Goal: Task Accomplishment & Management: Complete application form

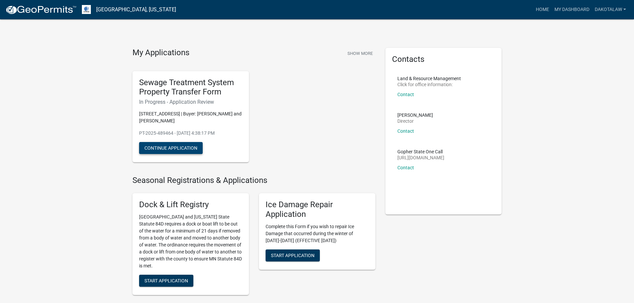
click at [178, 146] on button "Continue Application" at bounding box center [171, 148] width 64 height 12
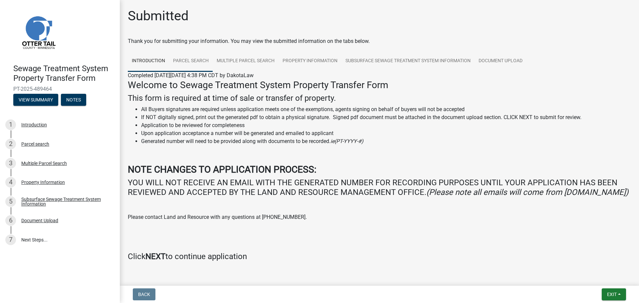
click at [192, 58] on link "Parcel search" at bounding box center [191, 61] width 44 height 21
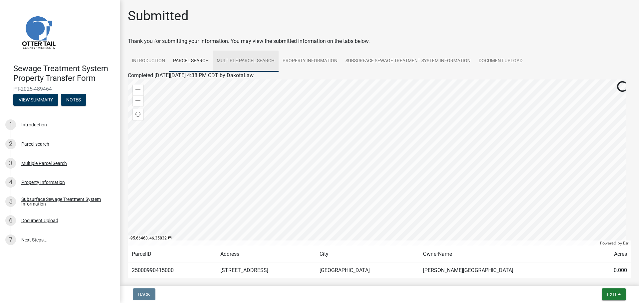
click at [246, 59] on link "Multiple Parcel Search" at bounding box center [246, 61] width 66 height 21
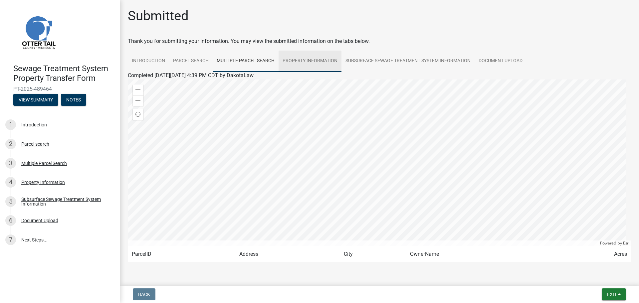
click at [304, 60] on link "Property Information" at bounding box center [310, 61] width 63 height 21
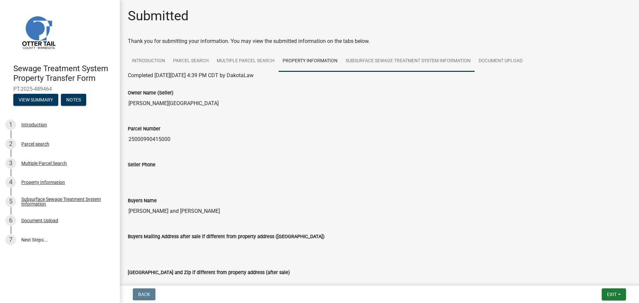
click at [387, 59] on link "Subsurface Sewage Treatment System Information" at bounding box center [408, 61] width 133 height 21
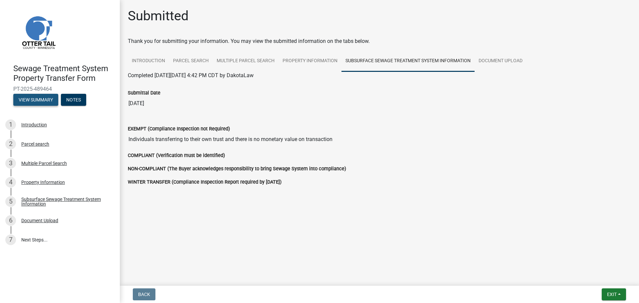
click at [32, 98] on button "View Summary" at bounding box center [35, 100] width 45 height 12
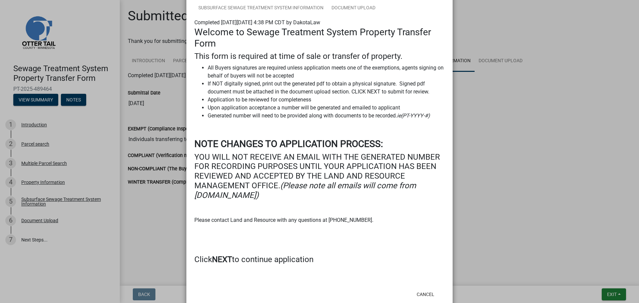
scroll to position [84, 0]
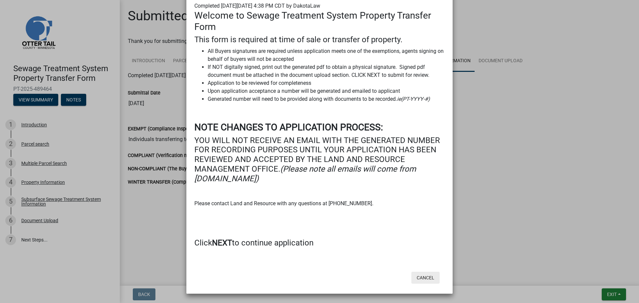
click at [424, 277] on button "Cancel" at bounding box center [426, 278] width 28 height 12
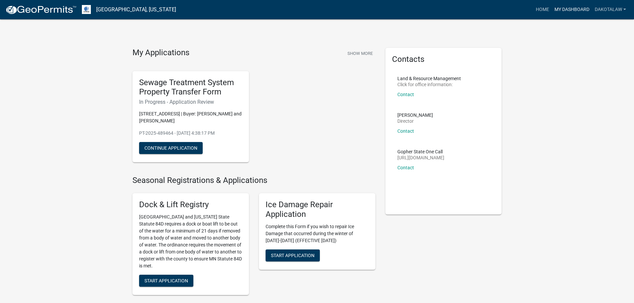
click at [570, 8] on link "My Dashboard" at bounding box center [572, 9] width 40 height 13
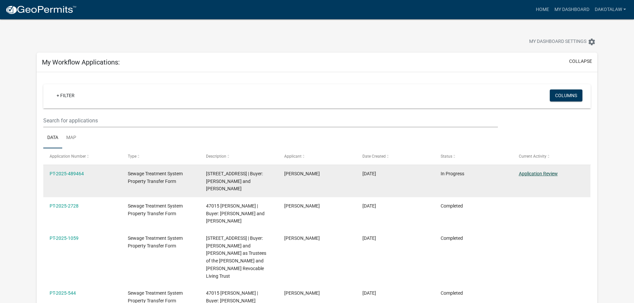
click at [536, 172] on link "Application Review" at bounding box center [538, 173] width 39 height 5
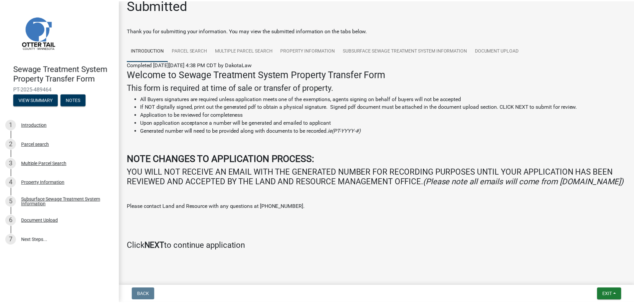
scroll to position [2, 0]
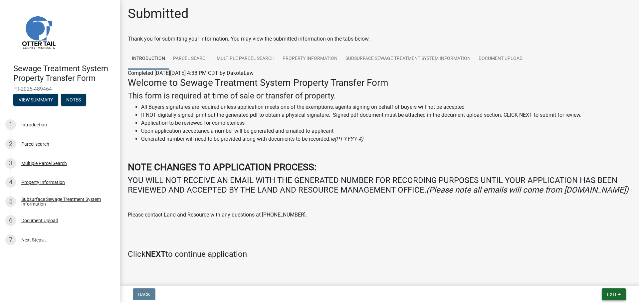
click at [617, 295] on button "Exit" at bounding box center [614, 295] width 24 height 12
click at [590, 275] on button "Save & Exit" at bounding box center [599, 277] width 53 height 16
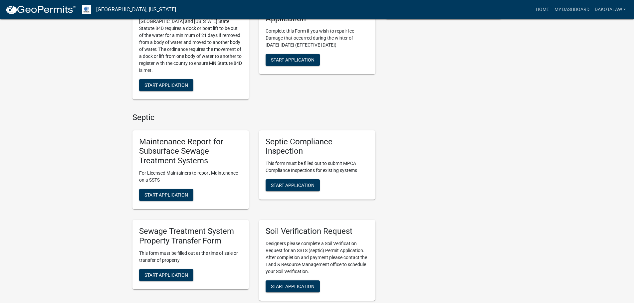
scroll to position [216, 0]
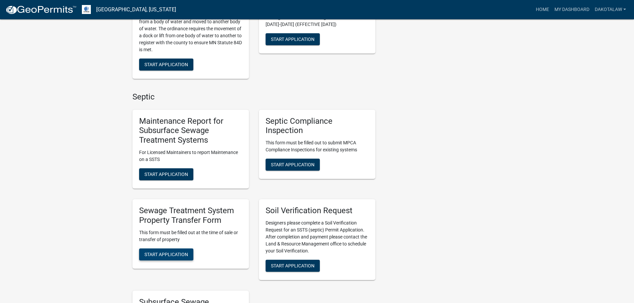
click at [174, 252] on span "Start Application" at bounding box center [167, 254] width 44 height 5
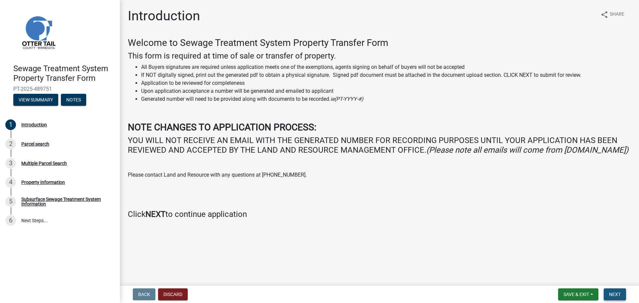
click at [617, 291] on button "Next" at bounding box center [615, 295] width 22 height 12
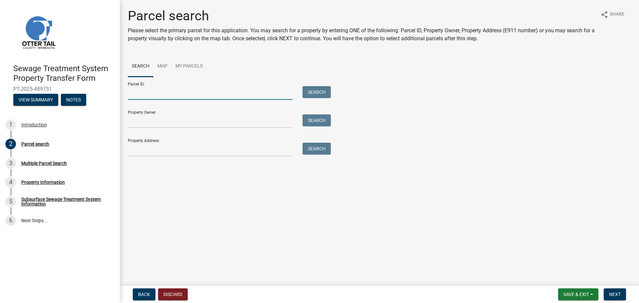
click at [153, 94] on input "Parcel ID:" at bounding box center [210, 93] width 165 height 14
type input "25000990415000"
click at [317, 90] on button "Search" at bounding box center [317, 92] width 28 height 12
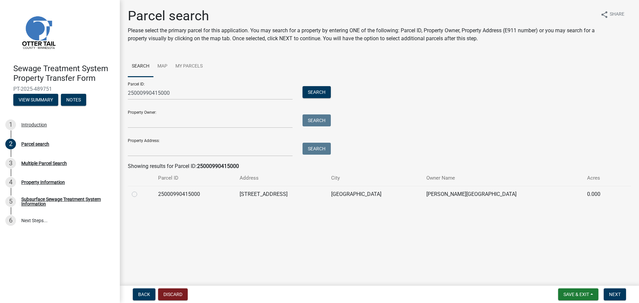
click at [140, 190] on label at bounding box center [140, 190] width 0 height 0
click at [140, 195] on input "radio" at bounding box center [142, 192] width 4 height 4
radio input "true"
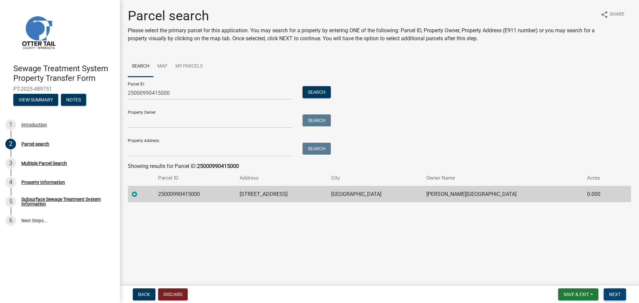
click at [614, 292] on span "Next" at bounding box center [615, 294] width 12 height 5
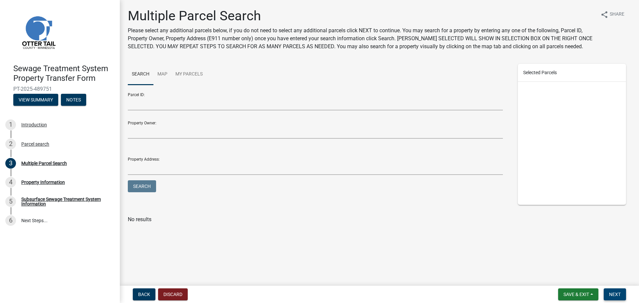
click at [619, 294] on span "Next" at bounding box center [615, 294] width 12 height 5
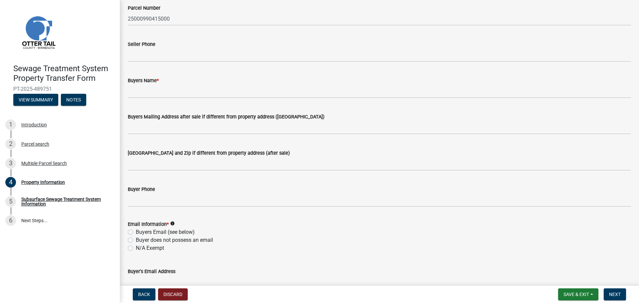
scroll to position [100, 0]
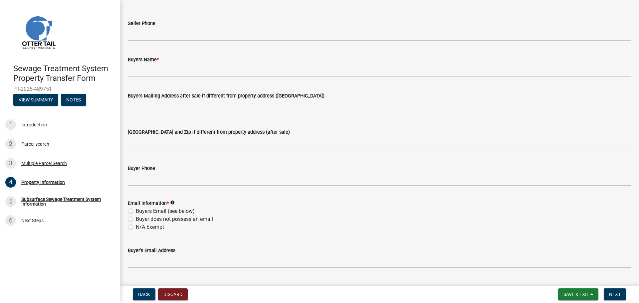
click at [136, 228] on label "N/A Exempt" at bounding box center [150, 227] width 28 height 8
click at [136, 228] on input "N/A Exempt" at bounding box center [138, 225] width 4 height 4
radio input "true"
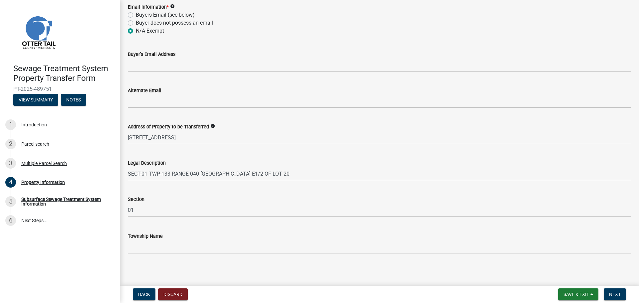
scroll to position [298, 0]
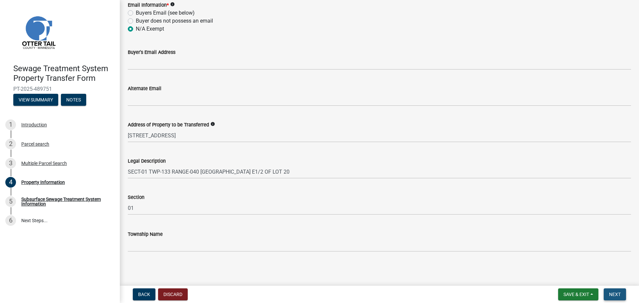
click at [615, 293] on span "Next" at bounding box center [615, 294] width 12 height 5
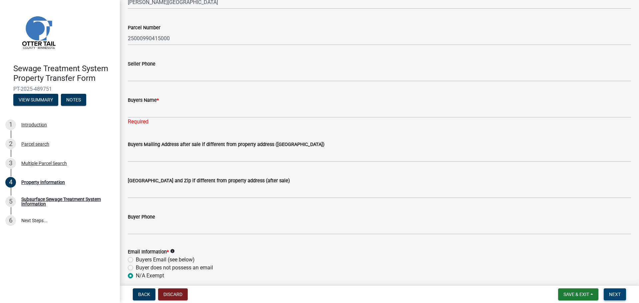
scroll to position [32, 0]
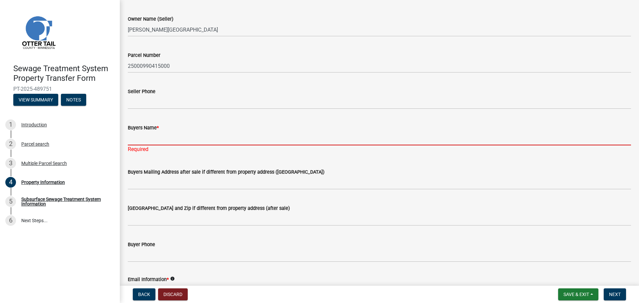
click at [135, 140] on input "Buyers Name *" at bounding box center [379, 139] width 503 height 14
type input "Parker Melland and Drew Melland"
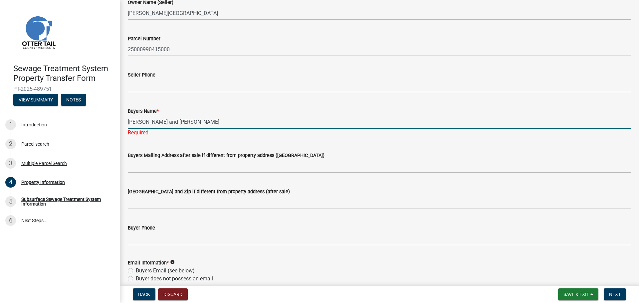
scroll to position [148, 0]
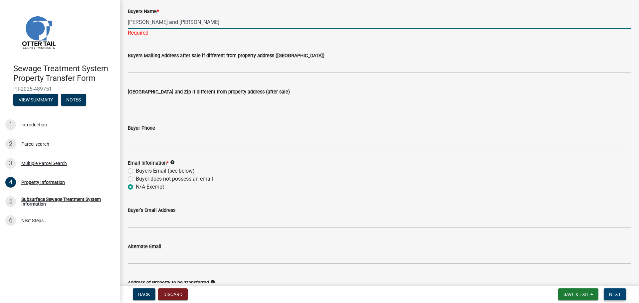
click at [617, 293] on span "Next" at bounding box center [615, 294] width 12 height 5
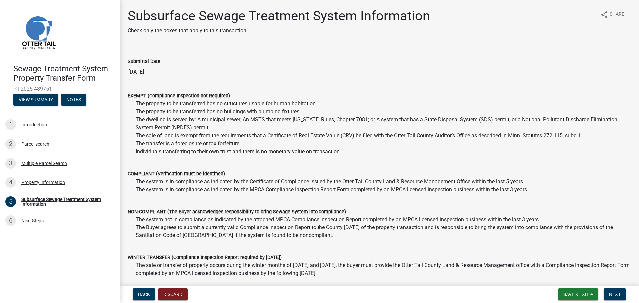
click at [136, 135] on label "The sale of land is exempt from the requirements that a Certificate of Real Est…" at bounding box center [359, 136] width 447 height 8
click at [136, 135] on input "The sale of land is exempt from the requirements that a Certificate of Real Est…" at bounding box center [138, 134] width 4 height 4
checkbox input "true"
checkbox input "false"
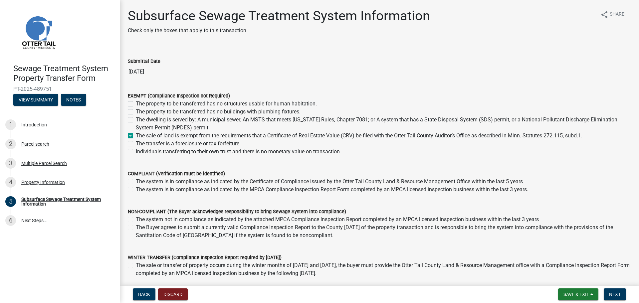
checkbox input "false"
checkbox input "true"
checkbox input "false"
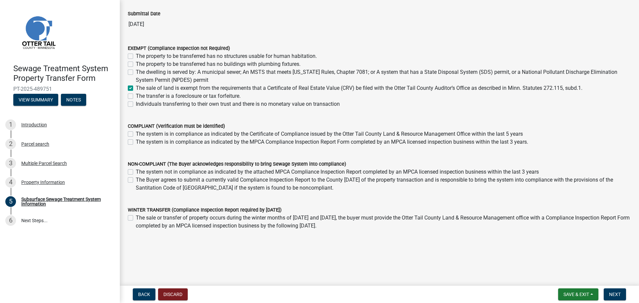
scroll to position [39, 0]
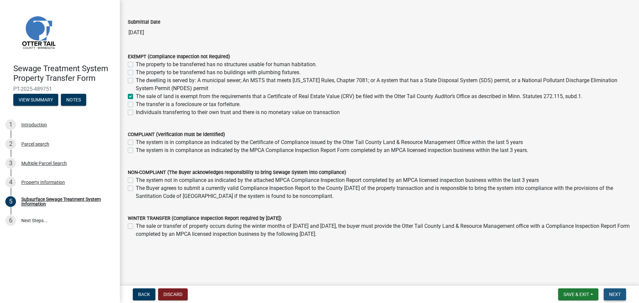
click at [617, 293] on span "Next" at bounding box center [615, 294] width 12 height 5
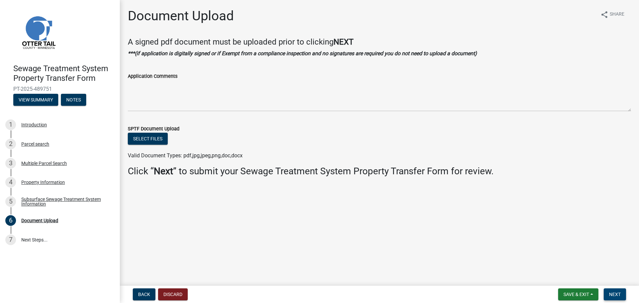
click at [617, 293] on span "Next" at bounding box center [615, 294] width 12 height 5
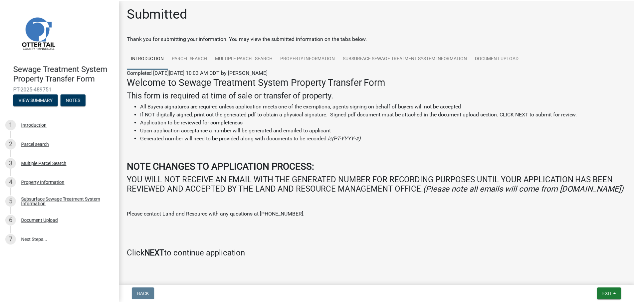
scroll to position [2, 0]
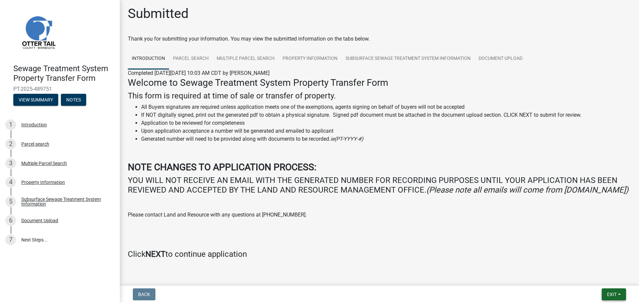
click at [617, 292] on span "Exit" at bounding box center [612, 294] width 10 height 5
click at [595, 275] on button "Save & Exit" at bounding box center [599, 277] width 53 height 16
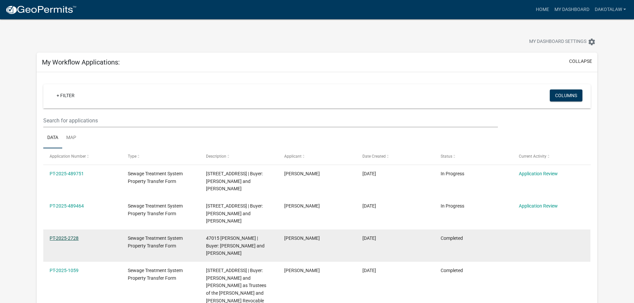
click at [64, 239] on link "PT-2025-2728" at bounding box center [64, 238] width 29 height 5
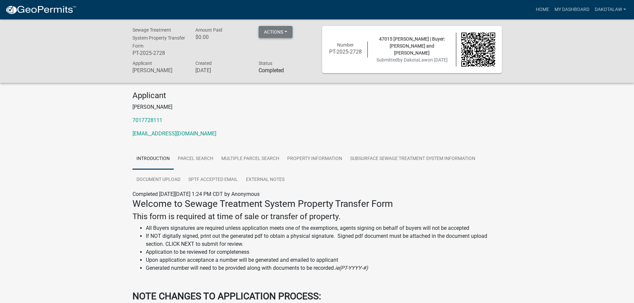
click at [281, 31] on button "Actions" at bounding box center [276, 32] width 34 height 12
click at [196, 158] on link "Parcel search" at bounding box center [196, 159] width 44 height 21
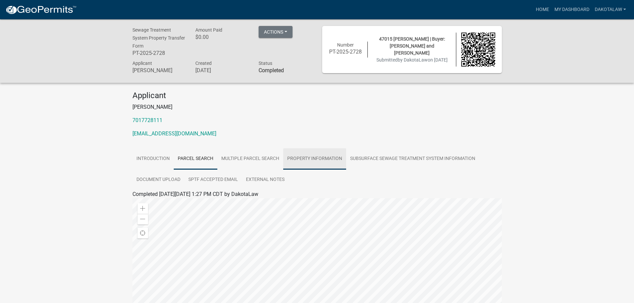
click at [305, 156] on link "Property Information" at bounding box center [314, 159] width 63 height 21
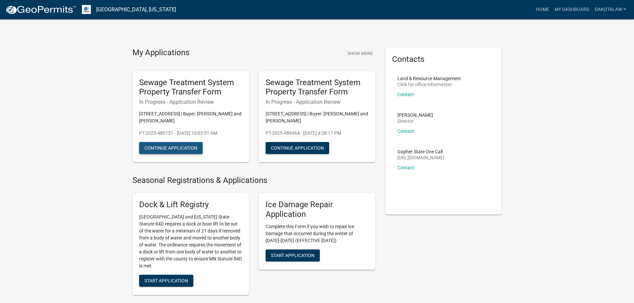
click at [175, 147] on button "Continue Application" at bounding box center [171, 148] width 64 height 12
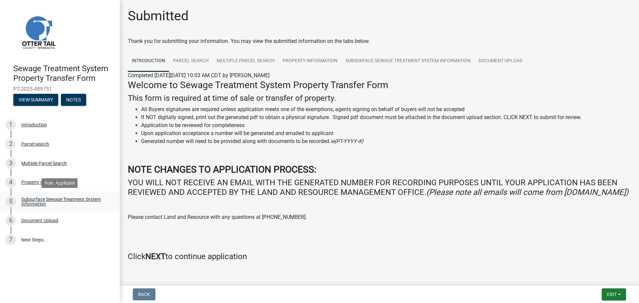
click at [37, 200] on div "Subsurface Sewage Treatment System Information" at bounding box center [65, 201] width 88 height 9
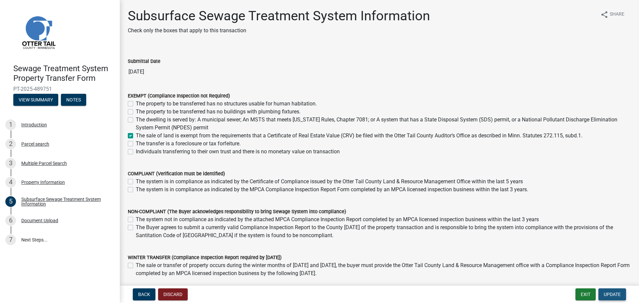
click at [614, 293] on span "Update" at bounding box center [612, 294] width 17 height 5
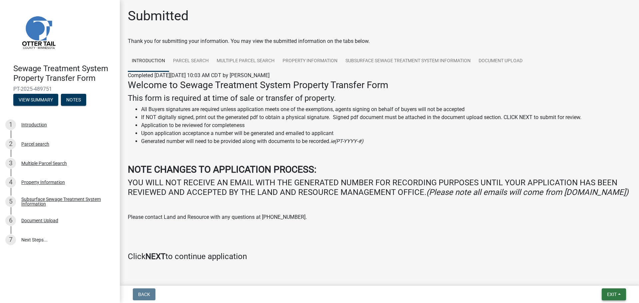
click at [618, 293] on button "Exit" at bounding box center [614, 295] width 24 height 12
click at [593, 275] on button "Save & Exit" at bounding box center [599, 277] width 53 height 16
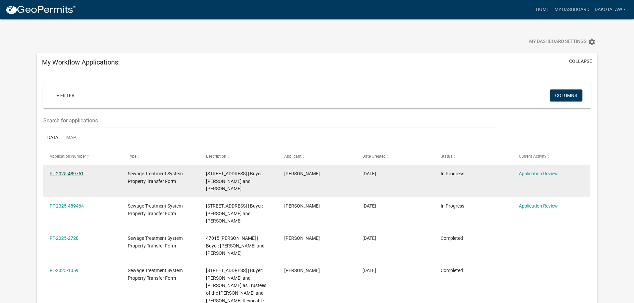
click at [69, 174] on link "PT-2025-489751" at bounding box center [67, 173] width 34 height 5
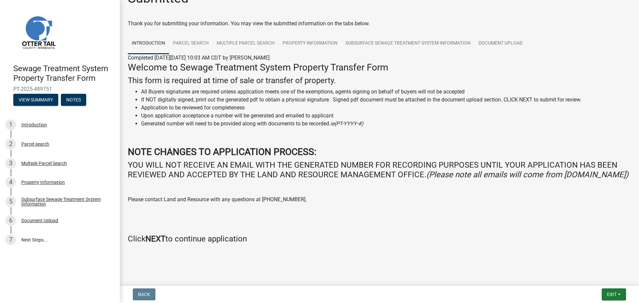
scroll to position [27, 0]
click at [608, 294] on span "Exit" at bounding box center [612, 294] width 10 height 5
click at [557, 269] on main "Submitted Thank you for submitting your information. You may view the submitted…" at bounding box center [379, 141] width 519 height 283
click at [32, 237] on link "7 Next Steps..." at bounding box center [60, 239] width 120 height 19
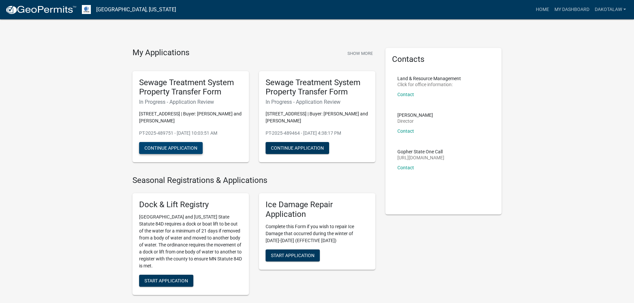
click at [180, 146] on button "Continue Application" at bounding box center [171, 148] width 64 height 12
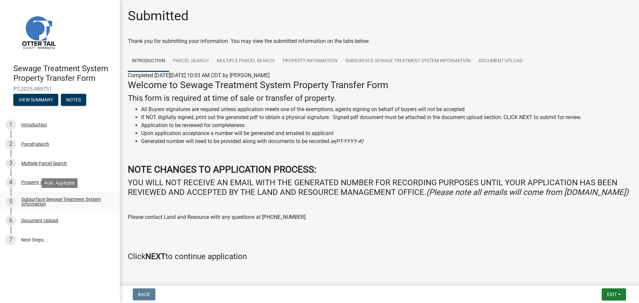
click at [35, 201] on div "Subsurface Sewage Treatment System Information" at bounding box center [65, 201] width 88 height 9
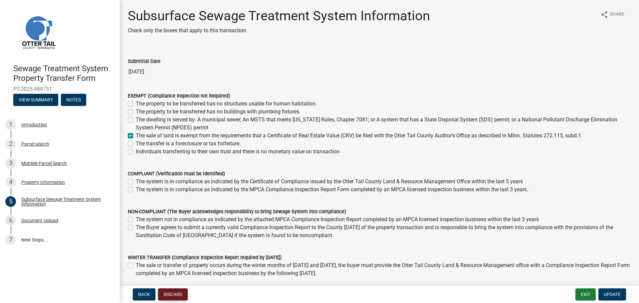
click at [174, 292] on button "Discard" at bounding box center [173, 295] width 30 height 12
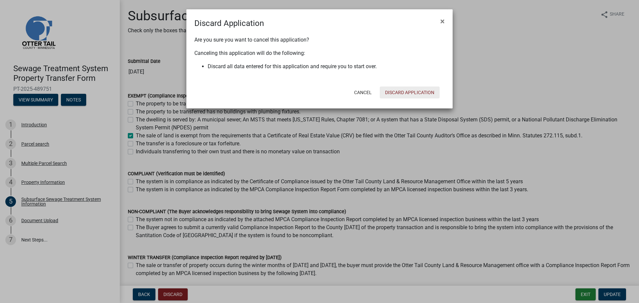
click at [406, 90] on button "Discard Application" at bounding box center [410, 93] width 60 height 12
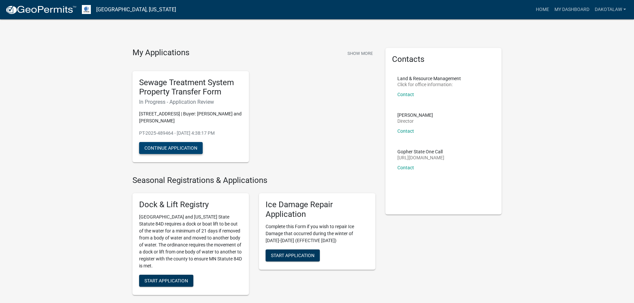
drag, startPoint x: 168, startPoint y: 145, endPoint x: 175, endPoint y: 145, distance: 7.3
click at [168, 145] on button "Continue Application" at bounding box center [171, 148] width 64 height 12
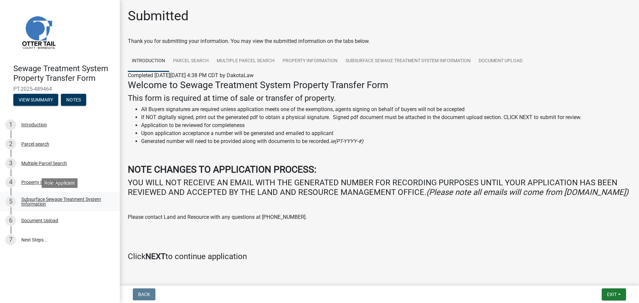
click at [27, 200] on div "Subsurface Sewage Treatment System Information" at bounding box center [65, 201] width 88 height 9
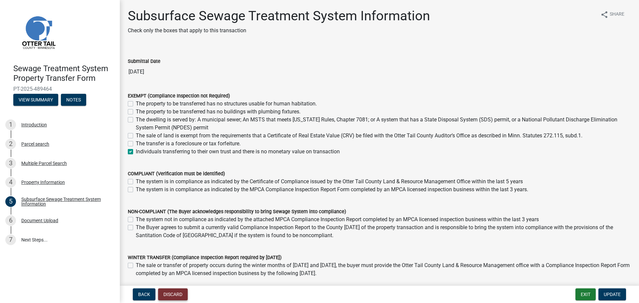
click at [175, 293] on button "Discard" at bounding box center [173, 295] width 30 height 12
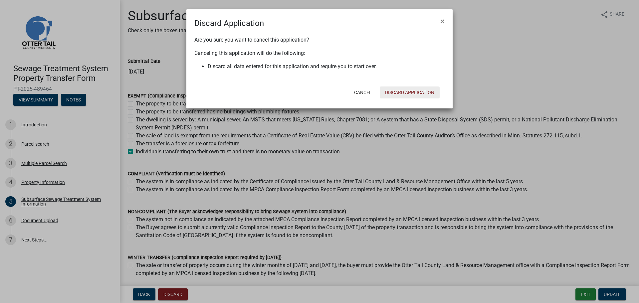
click at [409, 91] on button "Discard Application" at bounding box center [410, 93] width 60 height 12
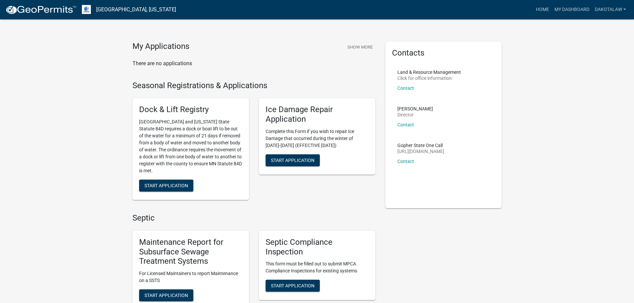
scroll to position [8, 0]
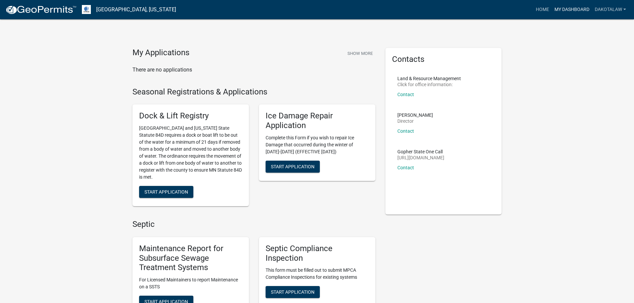
click at [568, 7] on link "My Dashboard" at bounding box center [572, 9] width 40 height 13
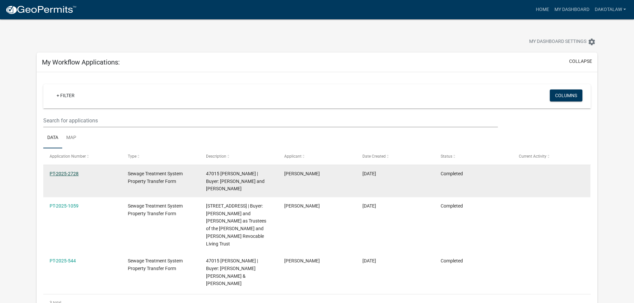
click at [68, 171] on link "PT-2025-2728" at bounding box center [64, 173] width 29 height 5
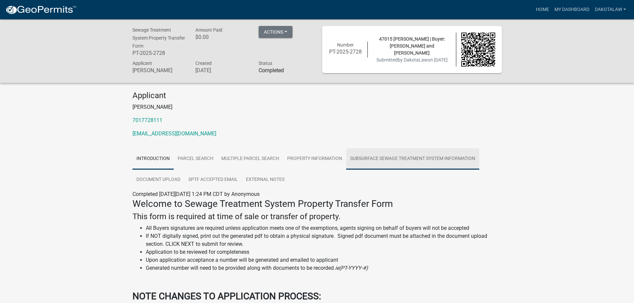
click at [377, 157] on link "Subsurface Sewage Treatment System Information" at bounding box center [412, 159] width 133 height 21
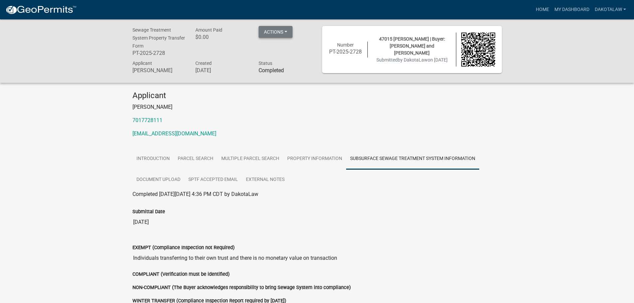
click at [274, 33] on button "Actions" at bounding box center [276, 32] width 34 height 12
drag, startPoint x: 295, startPoint y: 82, endPoint x: 294, endPoint y: 113, distance: 31.0
click at [296, 82] on div "Sewage Treatment System Property Transfer Form PT-2025-2728 Amount Paid $0.00 A…" at bounding box center [317, 50] width 634 height 63
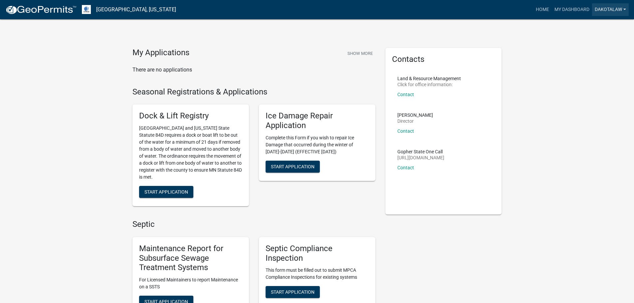
click at [605, 8] on link "DakotaLaw" at bounding box center [610, 9] width 37 height 13
click at [572, 8] on link "My Dashboard" at bounding box center [572, 9] width 40 height 13
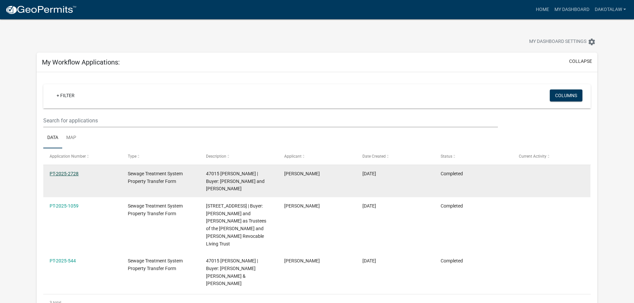
click at [67, 171] on link "PT-2025-2728" at bounding box center [64, 173] width 29 height 5
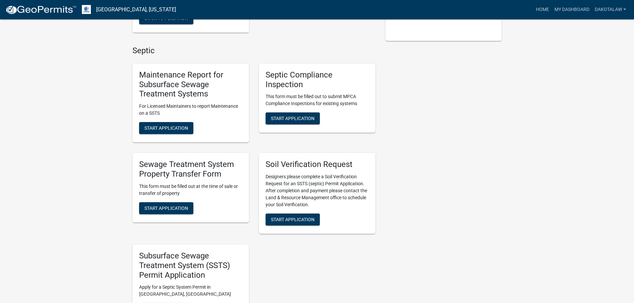
scroll to position [175, 0]
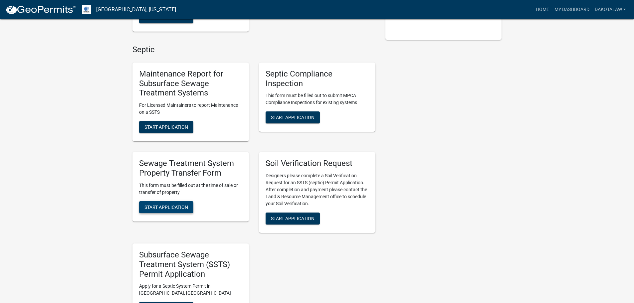
click at [164, 207] on span "Start Application" at bounding box center [167, 206] width 44 height 5
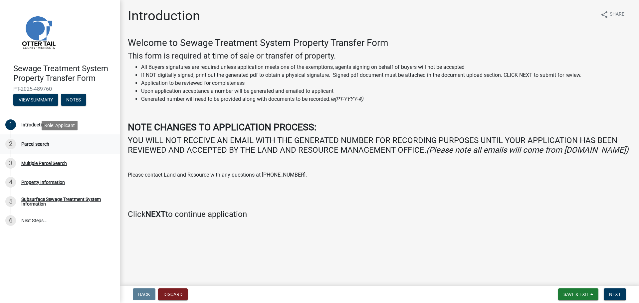
click at [35, 142] on div "Parcel search" at bounding box center [35, 144] width 28 height 5
click at [618, 290] on button "Next" at bounding box center [615, 295] width 22 height 12
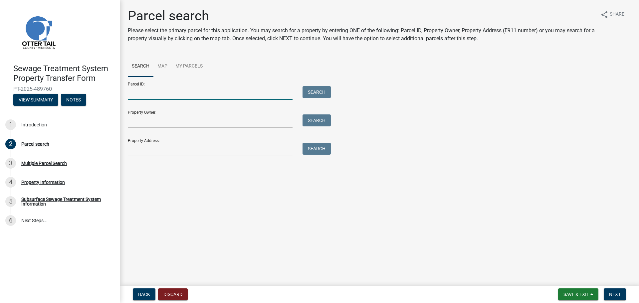
click at [197, 88] on input "Parcel ID:" at bounding box center [210, 93] width 165 height 14
click at [246, 93] on input "Parcel ID:" at bounding box center [210, 93] width 165 height 14
type input "25000990415000"
click at [323, 89] on button "Search" at bounding box center [317, 92] width 28 height 12
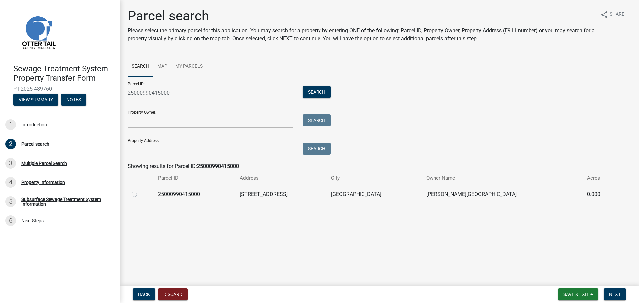
click at [132, 194] on td at bounding box center [141, 194] width 26 height 16
click at [140, 190] on label at bounding box center [140, 190] width 0 height 0
click at [140, 195] on input "radio" at bounding box center [142, 192] width 4 height 4
radio input "true"
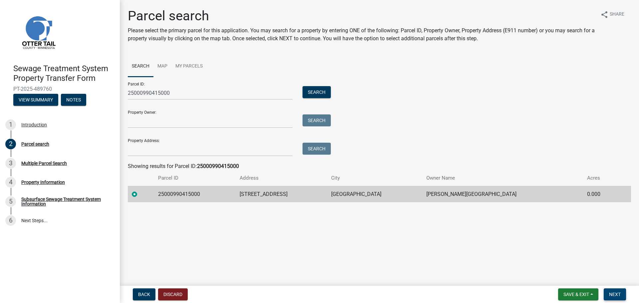
click at [612, 292] on span "Next" at bounding box center [615, 294] width 12 height 5
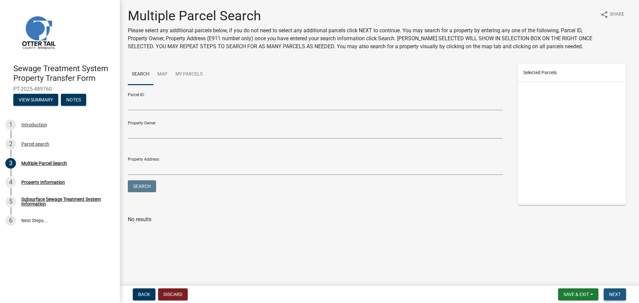
click at [616, 292] on span "Next" at bounding box center [615, 294] width 12 height 5
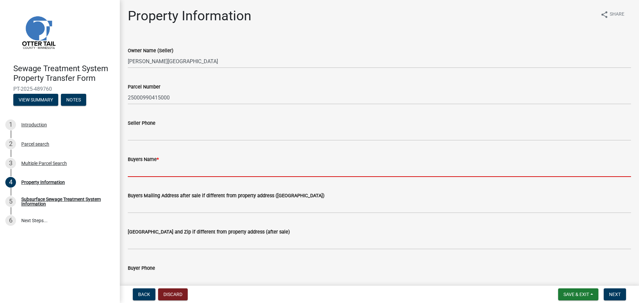
click at [136, 173] on input "Buyers Name *" at bounding box center [379, 170] width 503 height 14
type input "Parker Melland and Drew Melland"
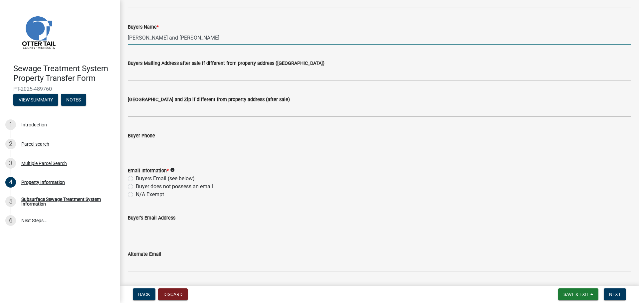
scroll to position [133, 0]
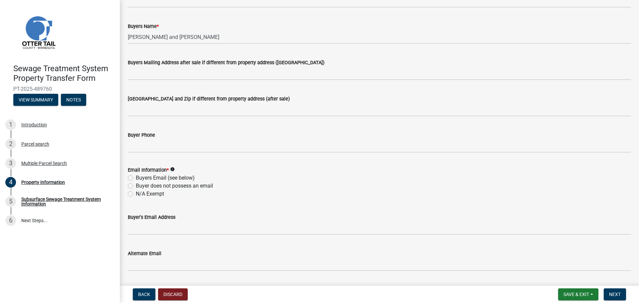
click at [132, 194] on wm-data-entity-input "Email Information * info Buyers Email (see below) Buyer does not possess an ema…" at bounding box center [379, 181] width 503 height 46
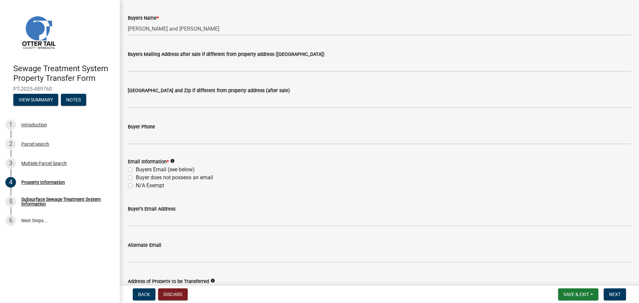
click at [136, 185] on label "N/A Exempt" at bounding box center [150, 186] width 28 height 8
click at [136, 185] on input "N/A Exempt" at bounding box center [138, 184] width 4 height 4
radio input "true"
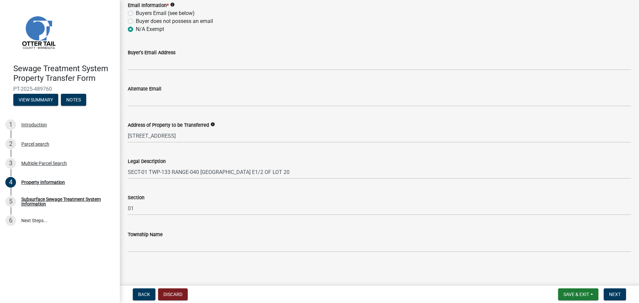
scroll to position [298, 0]
click at [614, 293] on span "Next" at bounding box center [615, 294] width 12 height 5
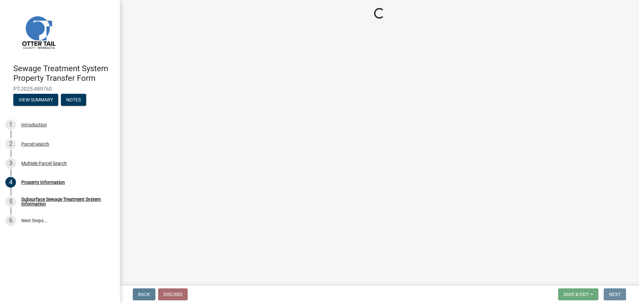
scroll to position [0, 0]
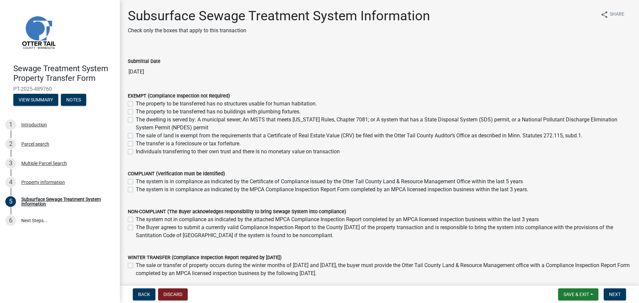
click at [136, 136] on label "The sale of land is exempt from the requirements that a Certificate of Real Est…" at bounding box center [359, 136] width 447 height 8
click at [136, 136] on input "The sale of land is exempt from the requirements that a Certificate of Real Est…" at bounding box center [138, 134] width 4 height 4
checkbox input "true"
checkbox input "false"
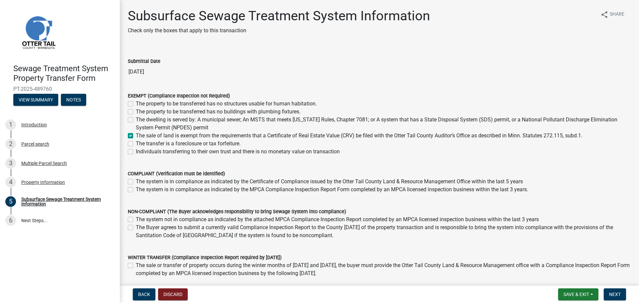
checkbox input "false"
checkbox input "true"
checkbox input "false"
click at [619, 294] on span "Next" at bounding box center [615, 294] width 12 height 5
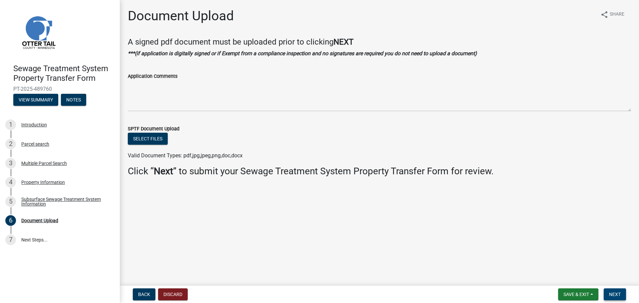
click at [618, 292] on span "Next" at bounding box center [615, 294] width 12 height 5
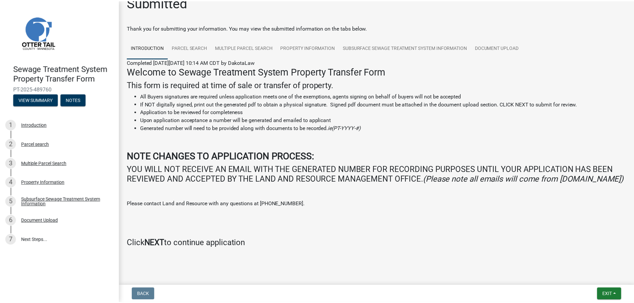
scroll to position [27, 0]
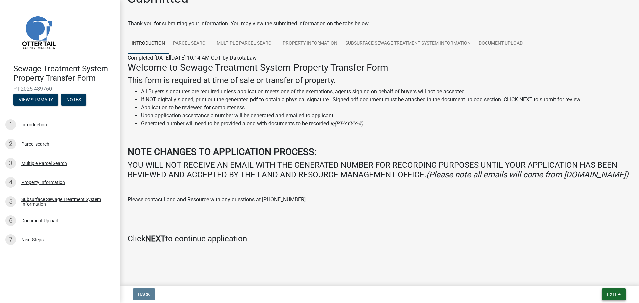
click at [615, 295] on span "Exit" at bounding box center [612, 294] width 10 height 5
click at [594, 276] on button "Save & Exit" at bounding box center [599, 277] width 53 height 16
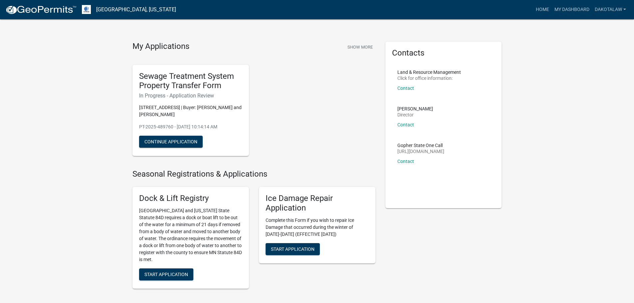
scroll to position [8, 0]
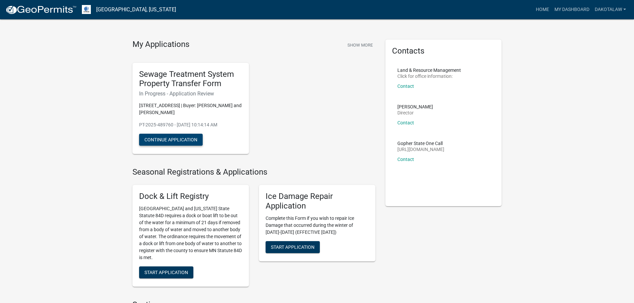
click at [179, 138] on button "Continue Application" at bounding box center [171, 140] width 64 height 12
